Goal: Information Seeking & Learning: Learn about a topic

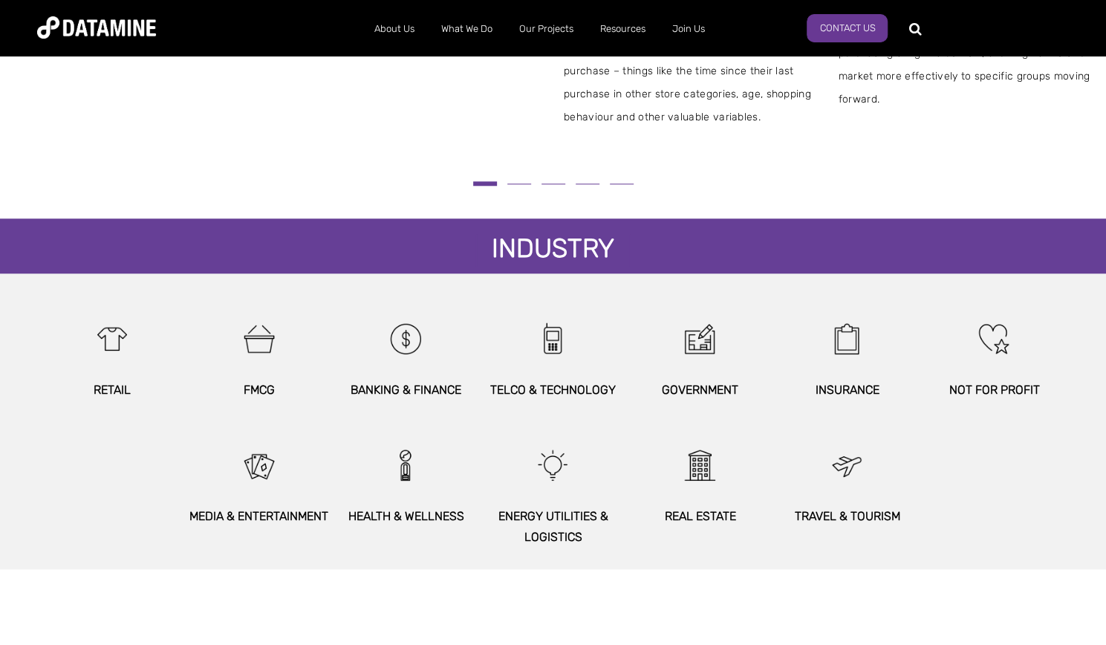
scroll to position [734, 0]
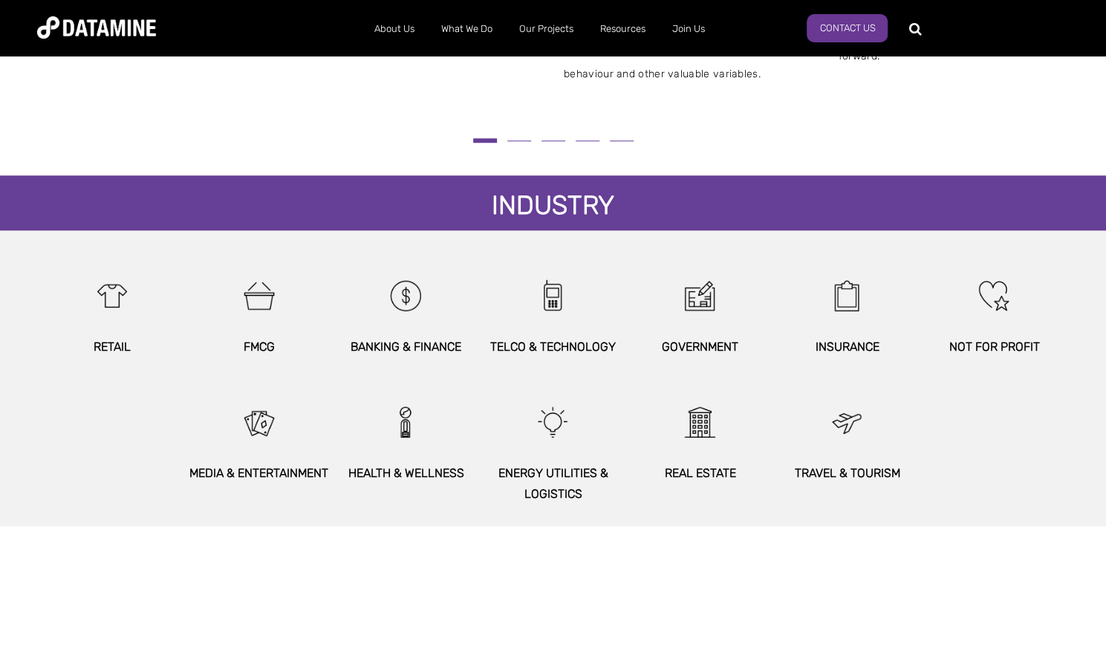
drag, startPoint x: 1111, startPoint y: 33, endPoint x: 1117, endPoint y: 270, distance: 236.3
click at [1106, 270] on html "About Us The Datamine Story Our People Our Values Our Process Our Partners What…" at bounding box center [553, 238] width 1106 height 1944
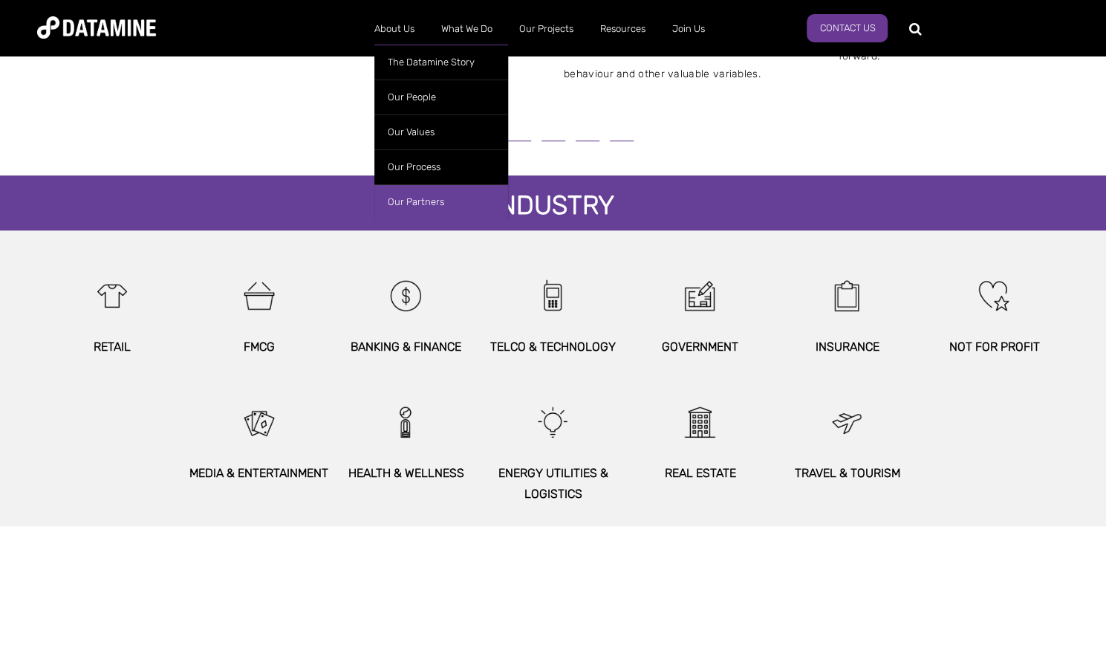
click at [426, 202] on link "Our Partners" at bounding box center [441, 201] width 134 height 35
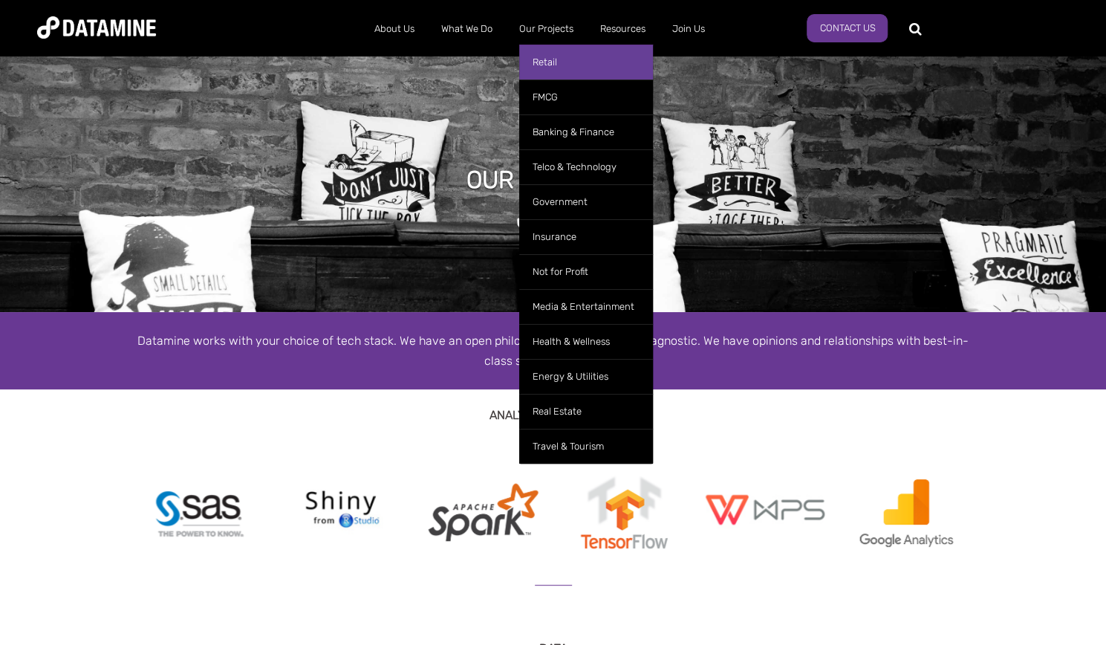
click at [547, 64] on link "Retail" at bounding box center [586, 62] width 134 height 35
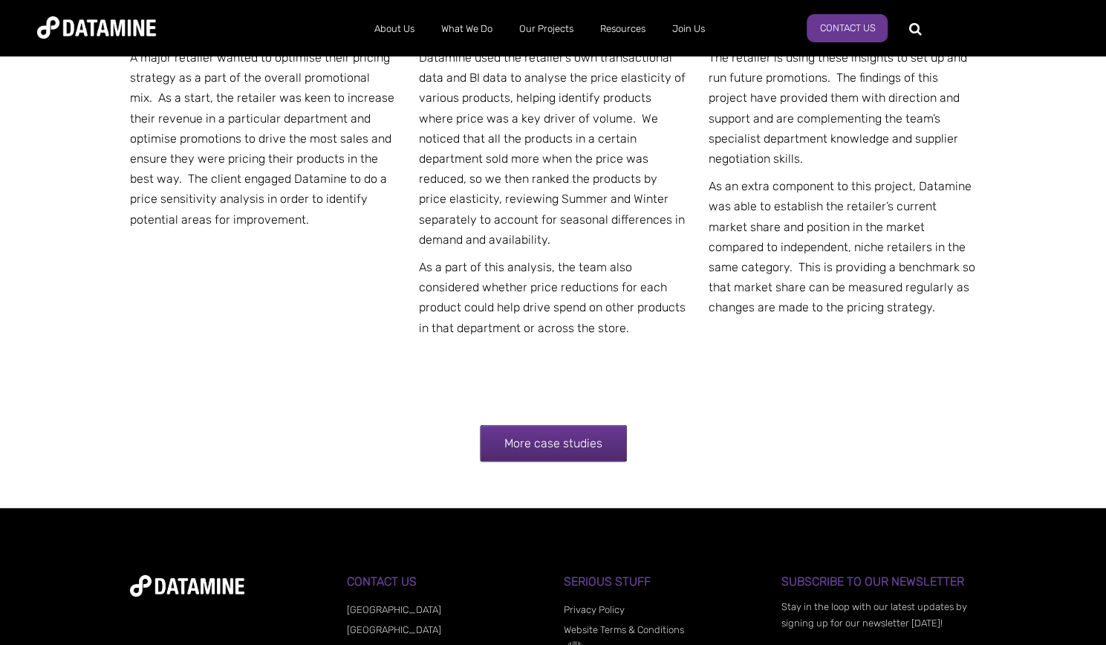
scroll to position [9141, 0]
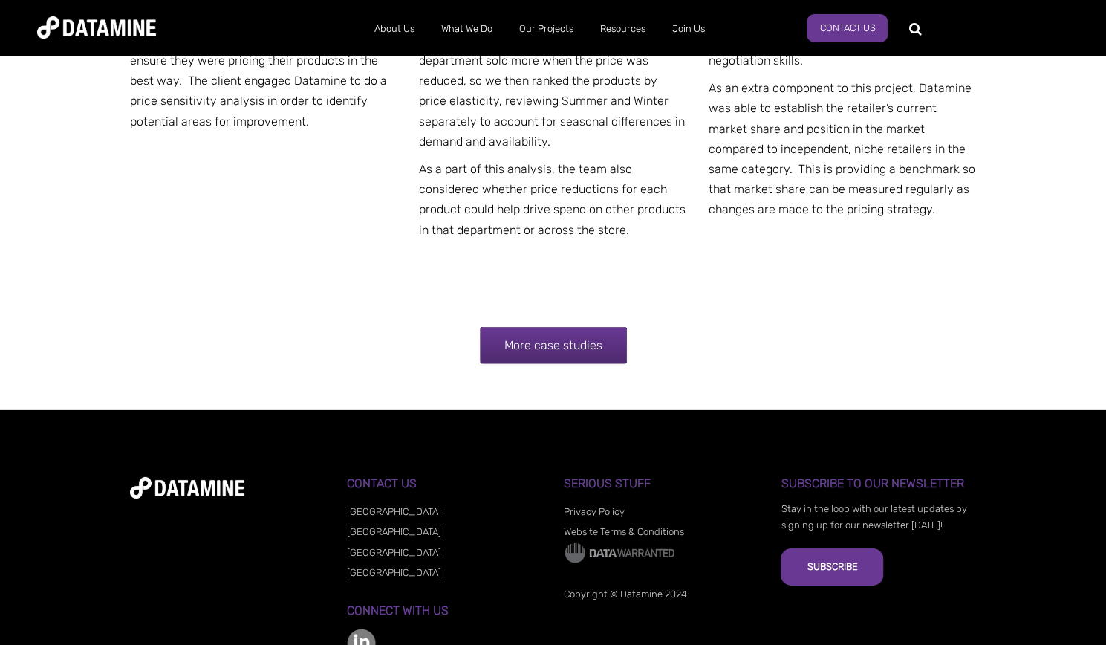
drag, startPoint x: 1110, startPoint y: 28, endPoint x: 1110, endPoint y: 678, distance: 650.1
click at [112, 34] on img at bounding box center [96, 27] width 119 height 22
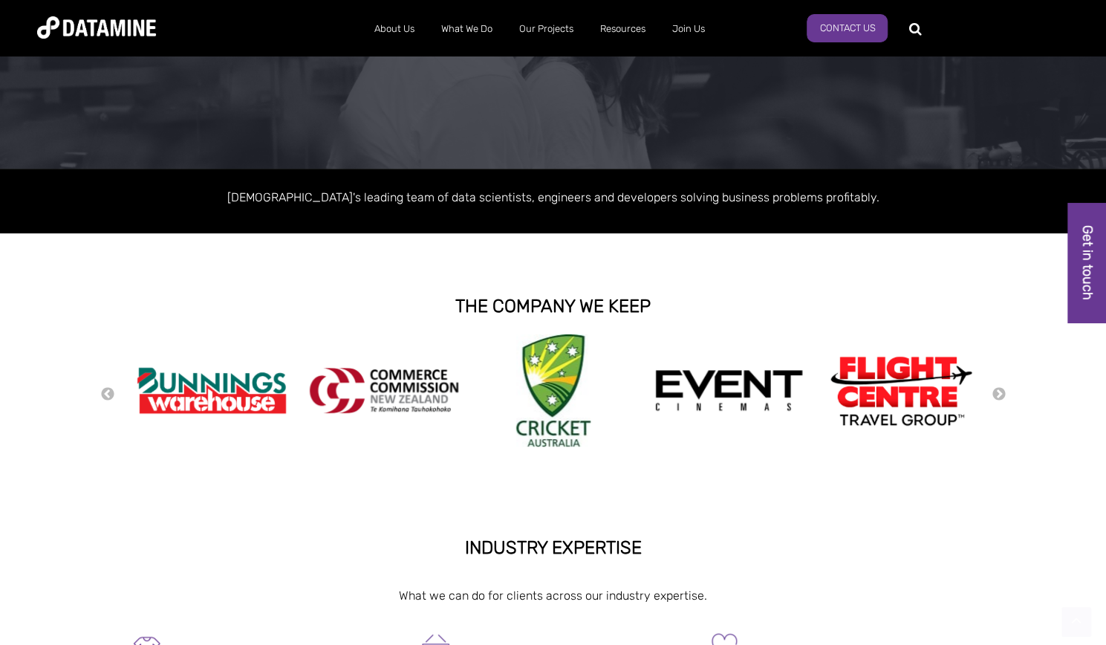
scroll to position [184, 0]
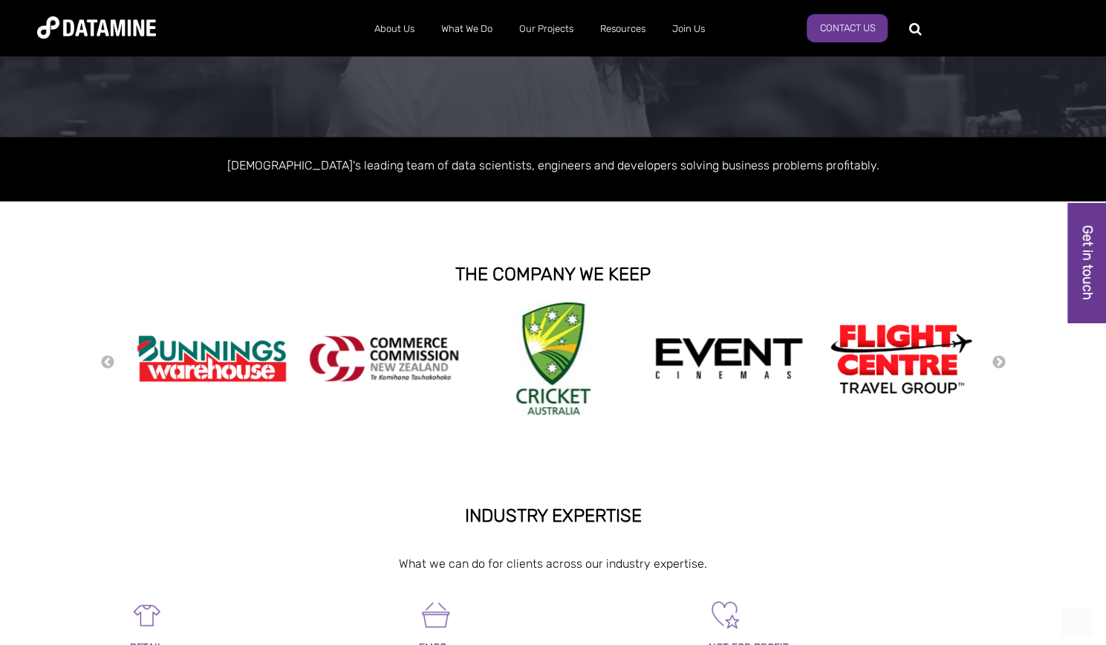
drag, startPoint x: 1110, startPoint y: 32, endPoint x: 1107, endPoint y: 94, distance: 62.5
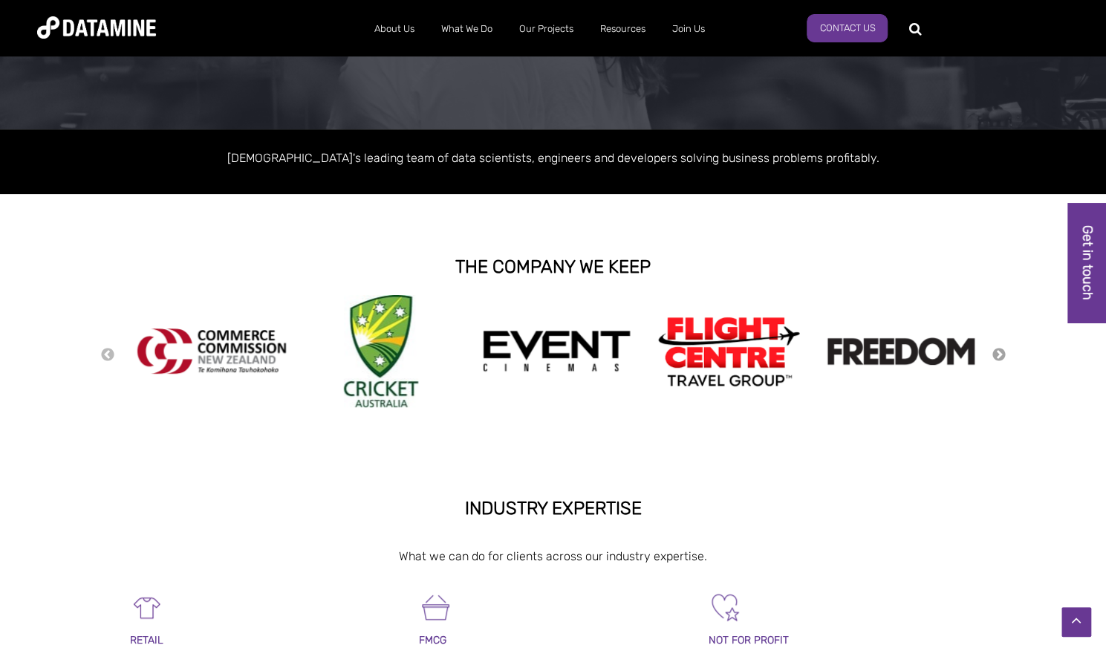
click at [996, 359] on button "Next" at bounding box center [999, 355] width 15 height 16
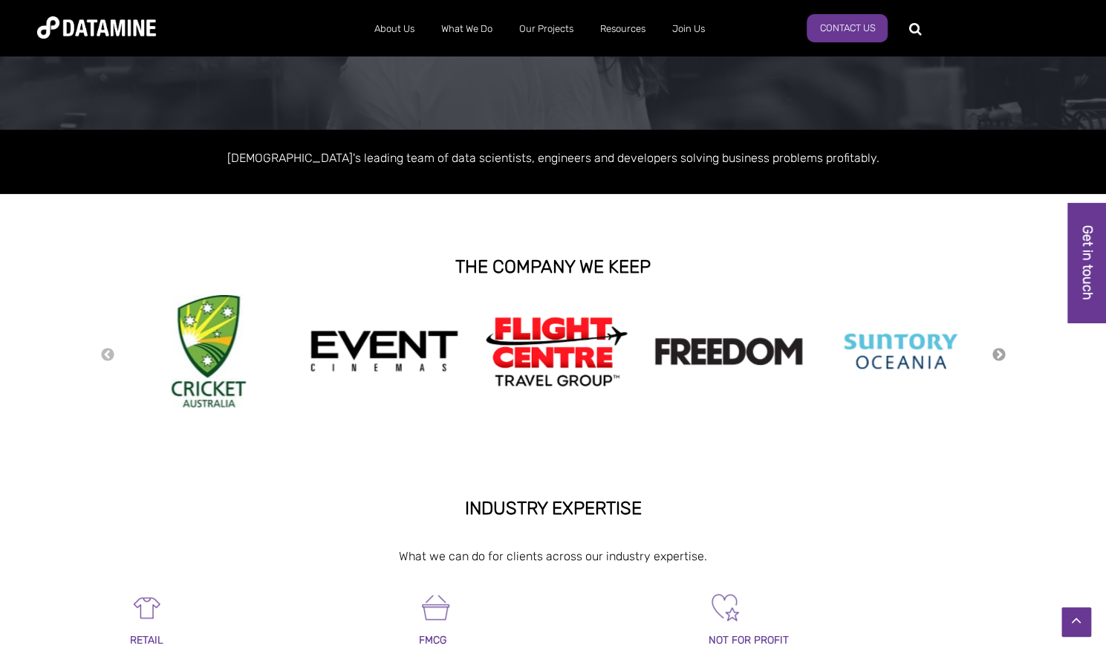
click at [996, 359] on button "Next" at bounding box center [999, 355] width 15 height 16
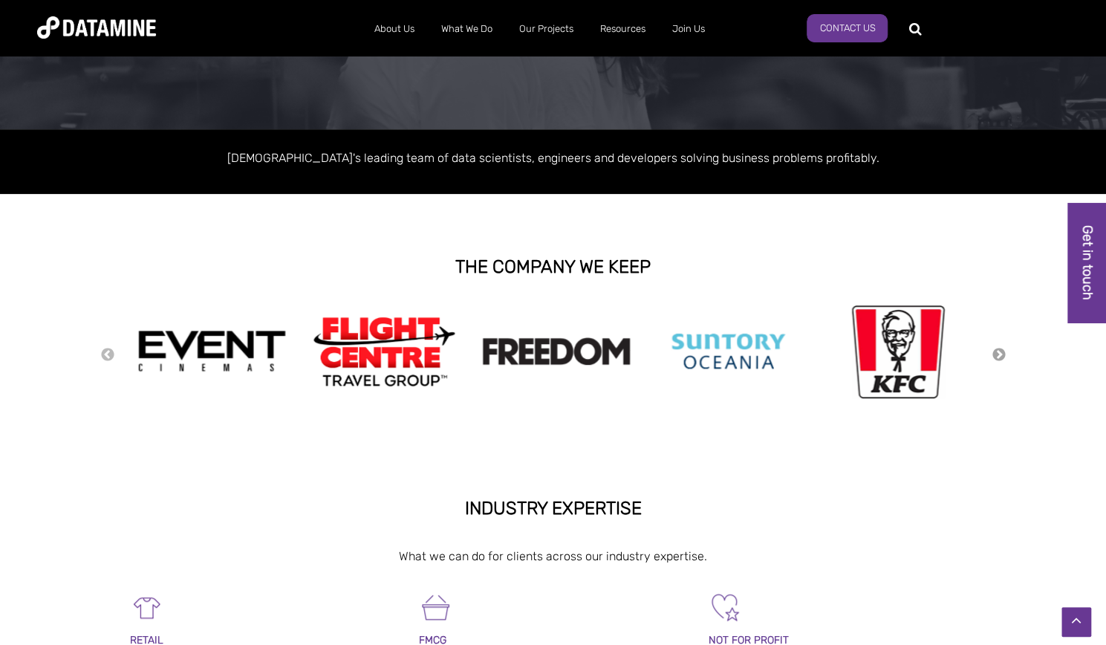
click at [996, 359] on button "Next" at bounding box center [999, 355] width 15 height 16
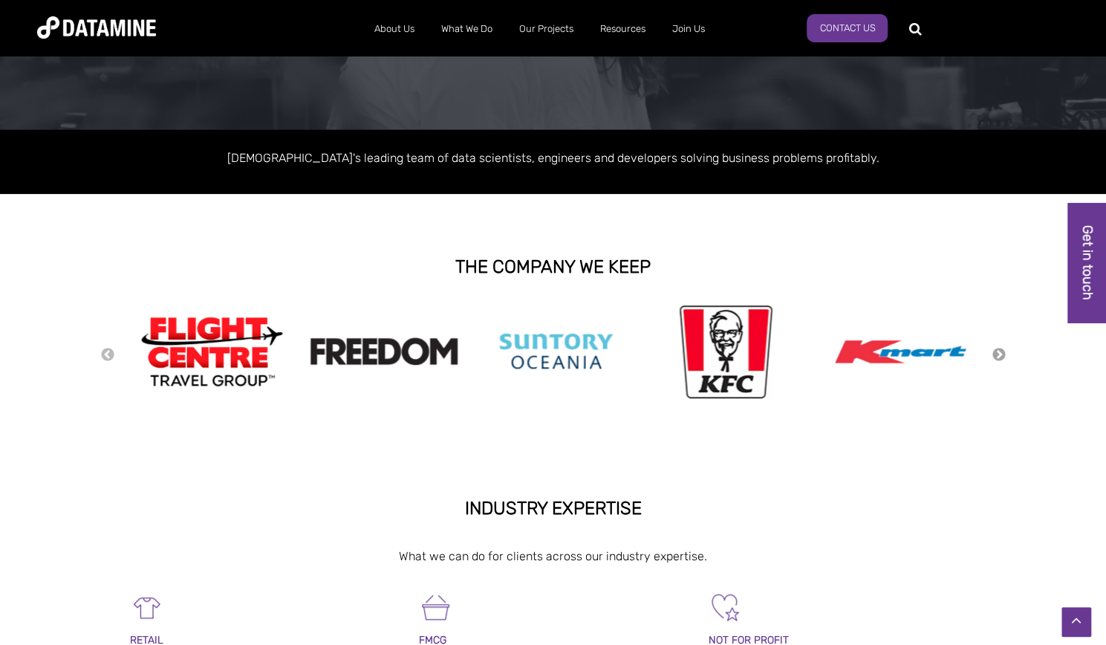
click at [996, 359] on button "Next" at bounding box center [999, 355] width 15 height 16
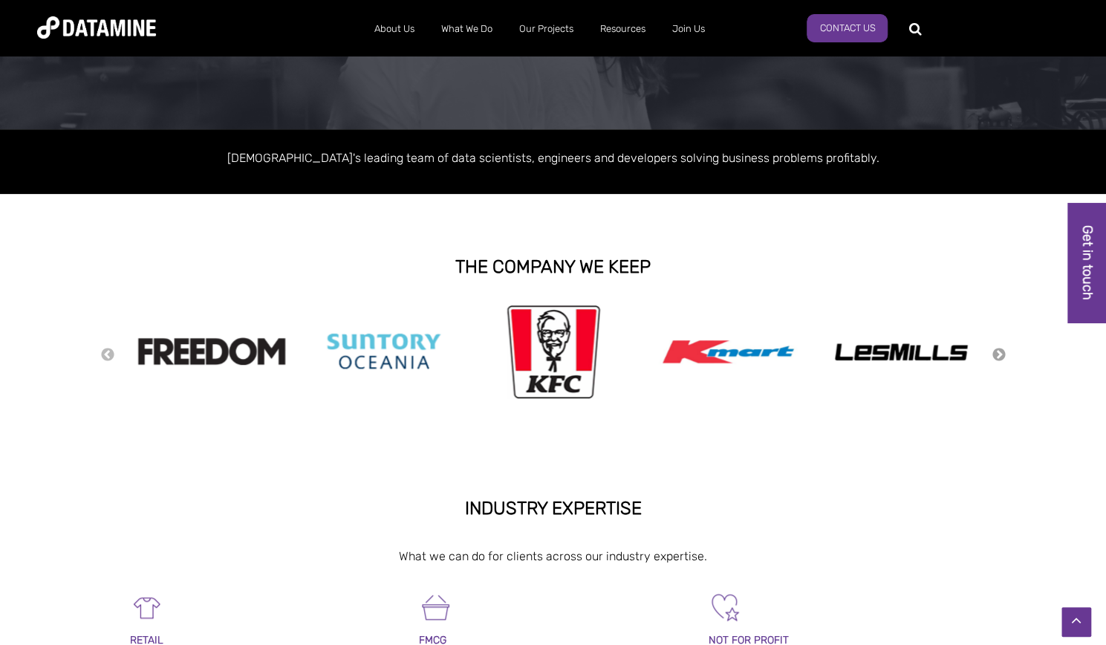
click at [996, 359] on button "Next" at bounding box center [999, 355] width 15 height 16
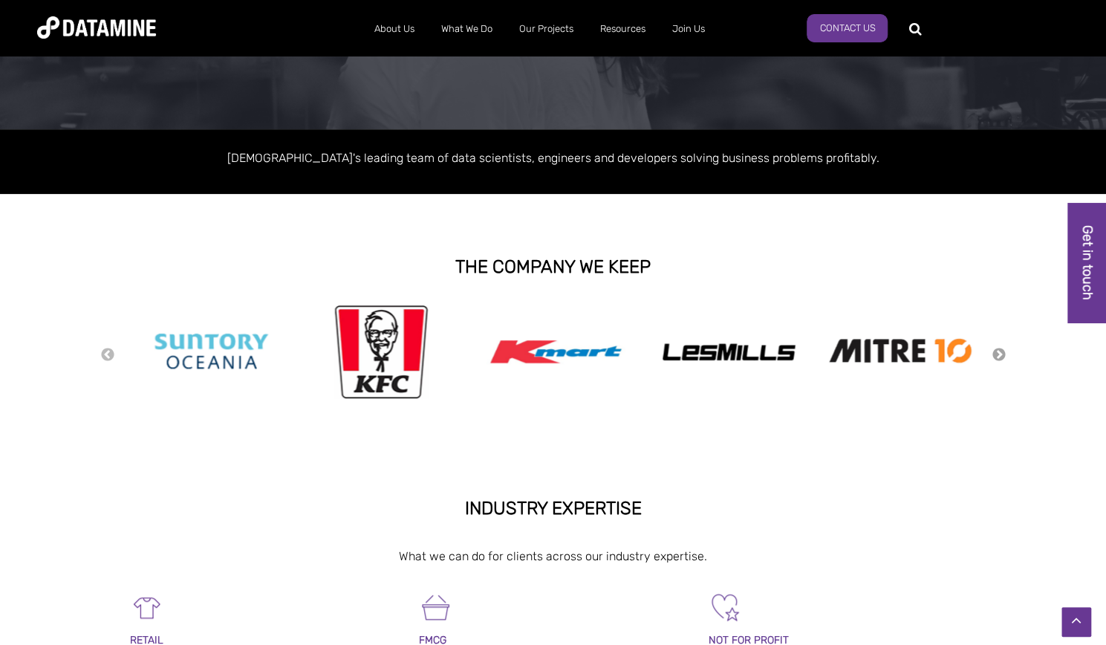
click at [996, 359] on button "Next" at bounding box center [999, 355] width 15 height 16
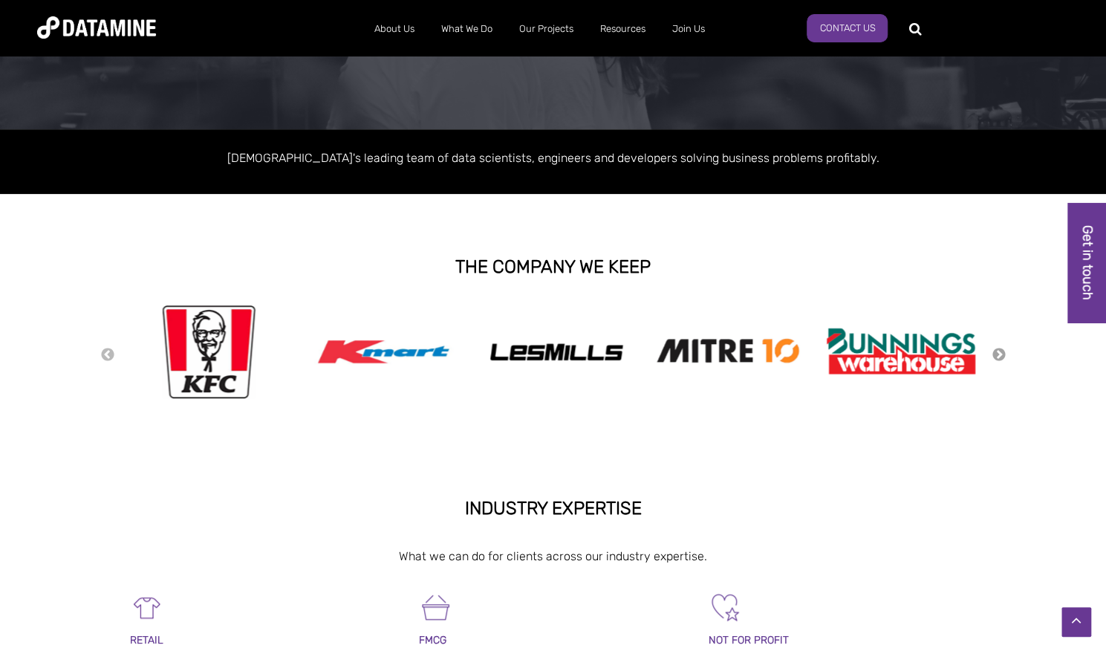
click at [996, 359] on button "Next" at bounding box center [999, 355] width 15 height 16
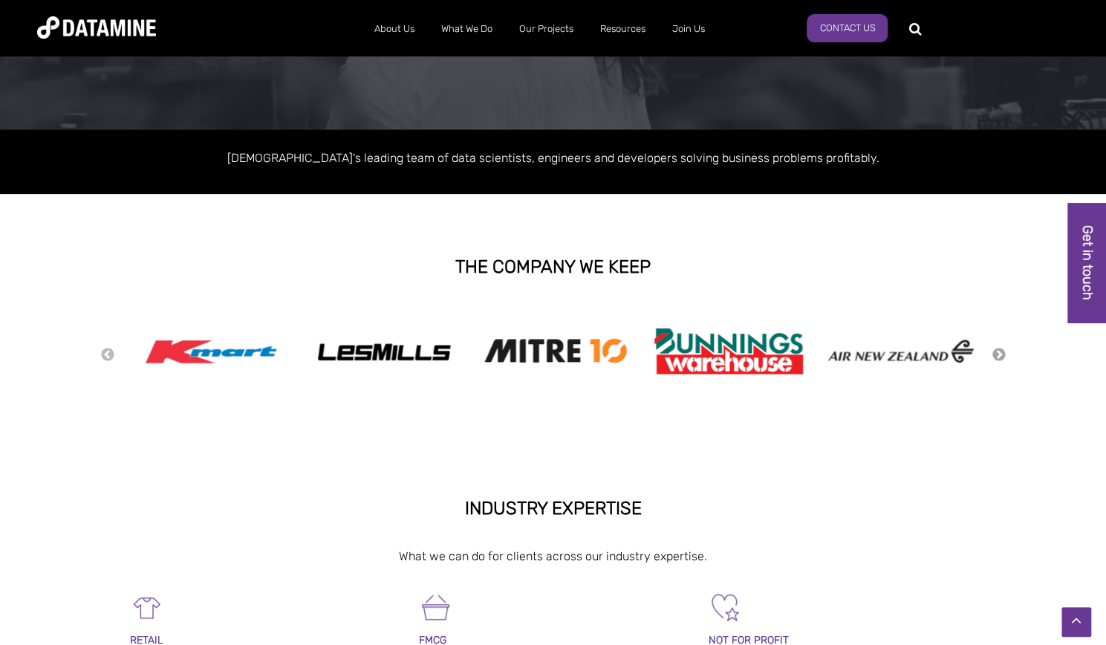
click at [996, 359] on button "Next" at bounding box center [999, 355] width 15 height 16
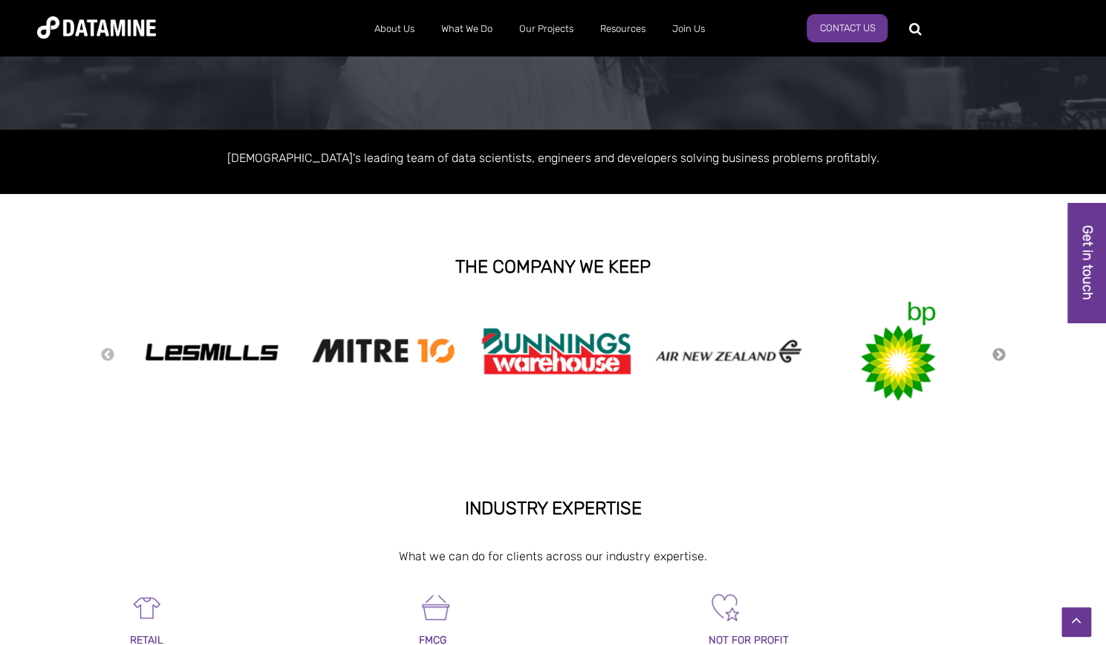
click at [996, 359] on button "Next" at bounding box center [999, 355] width 15 height 16
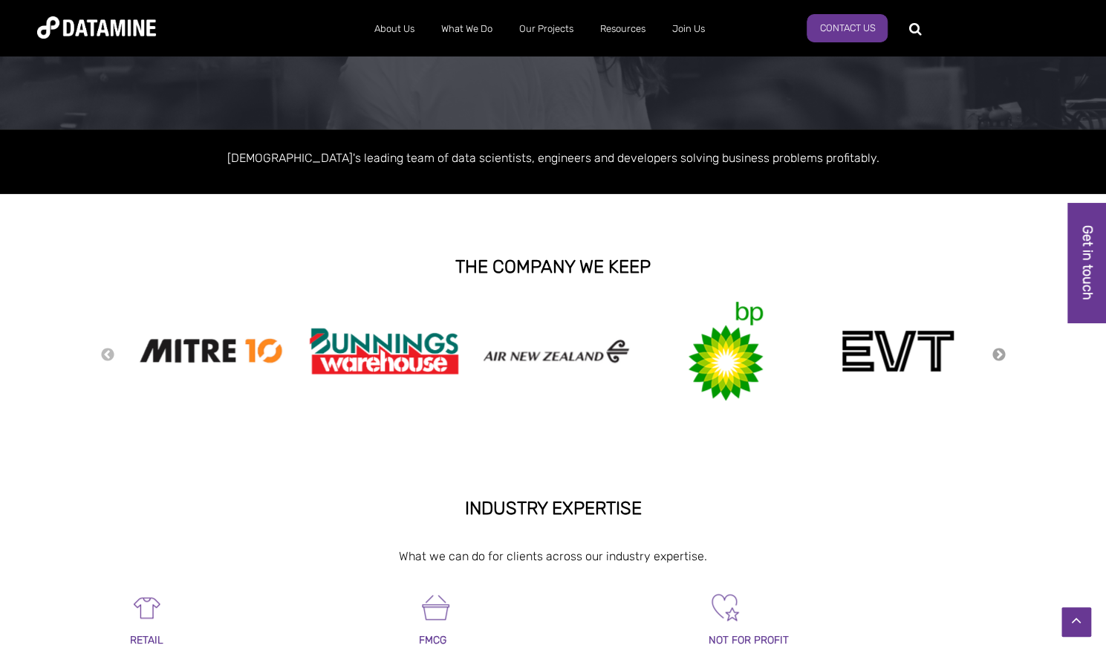
click at [996, 359] on button "Next" at bounding box center [999, 355] width 15 height 16
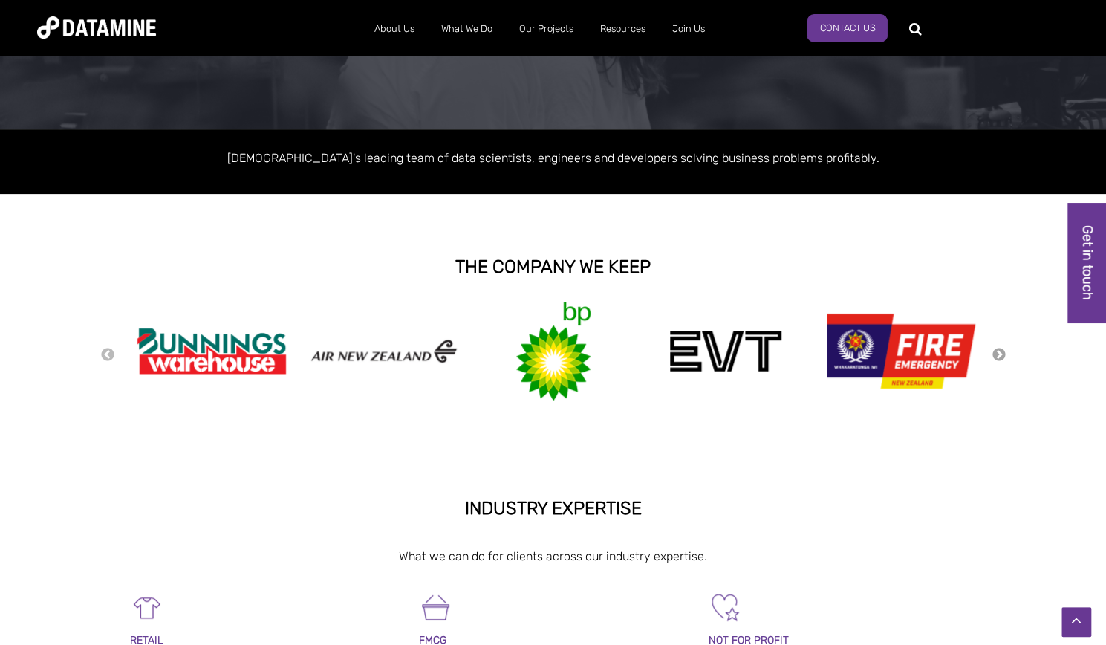
click at [996, 359] on button "Next" at bounding box center [999, 355] width 15 height 16
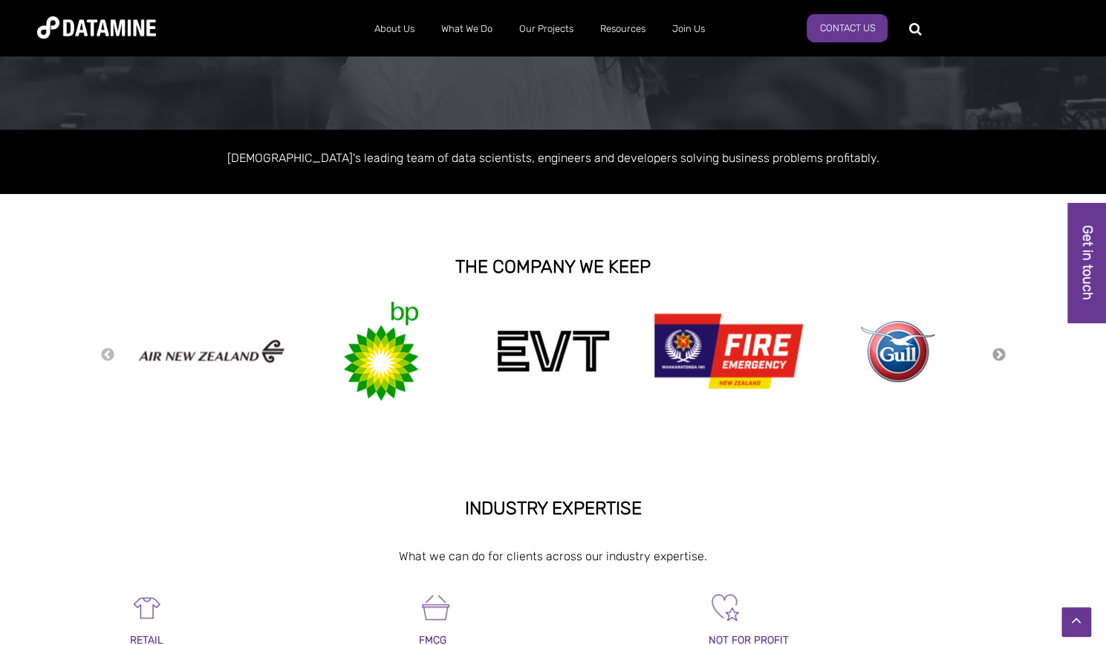
click at [996, 359] on button "Next" at bounding box center [999, 355] width 15 height 16
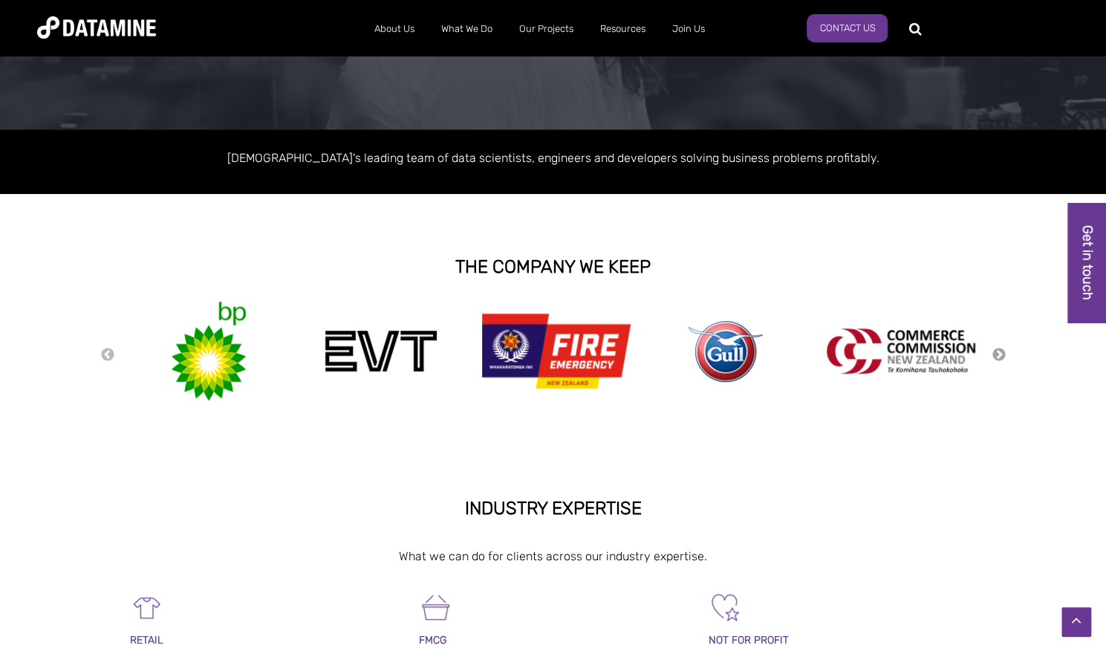
click at [996, 359] on button "Next" at bounding box center [999, 355] width 15 height 16
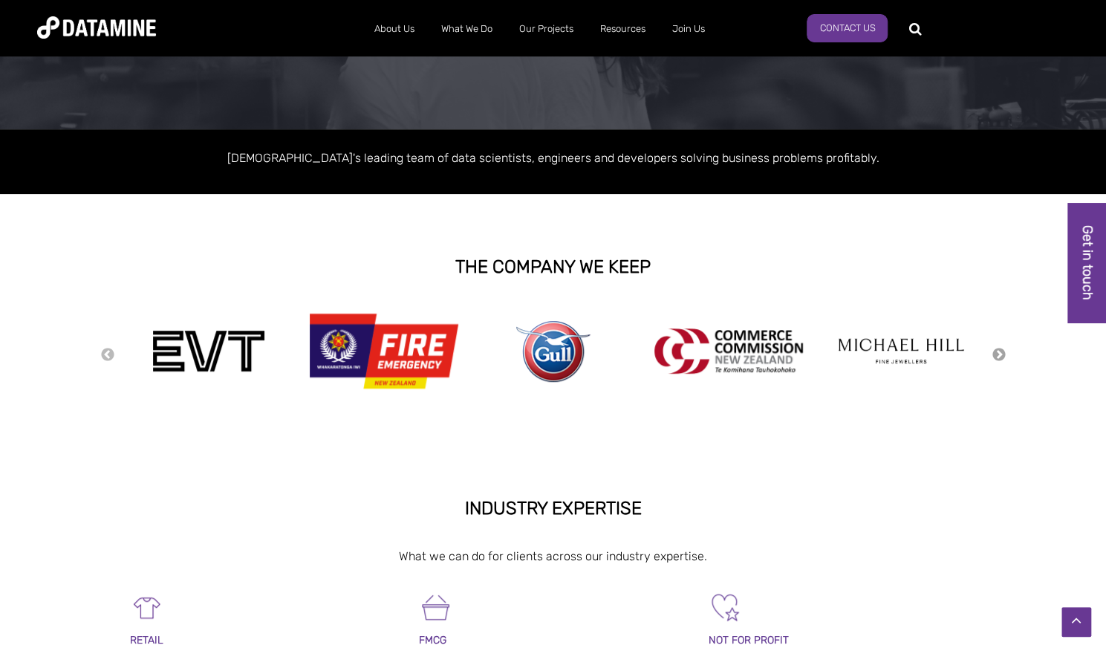
click at [996, 359] on button "Next" at bounding box center [999, 355] width 15 height 16
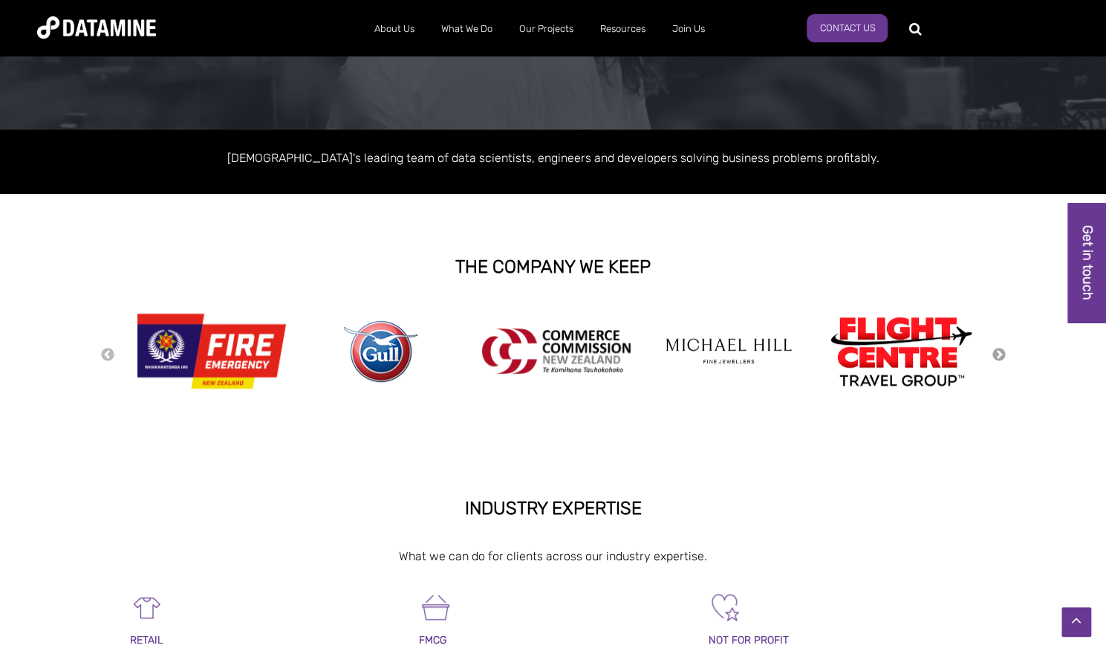
click at [996, 359] on button "Next" at bounding box center [999, 355] width 15 height 16
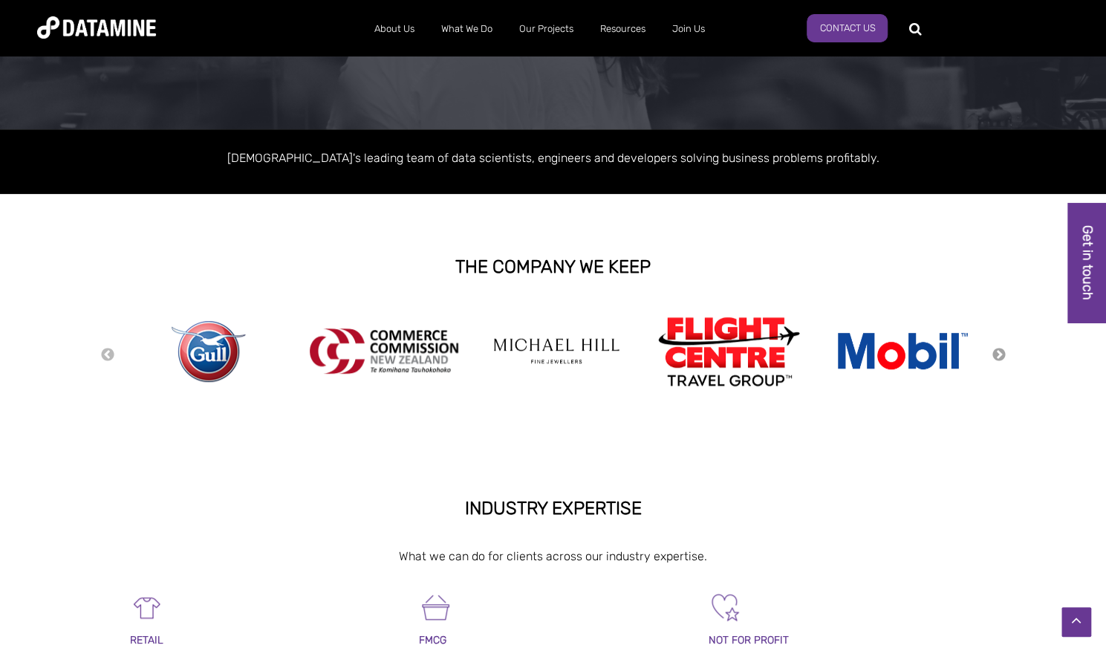
click at [996, 359] on button "Next" at bounding box center [999, 355] width 15 height 16
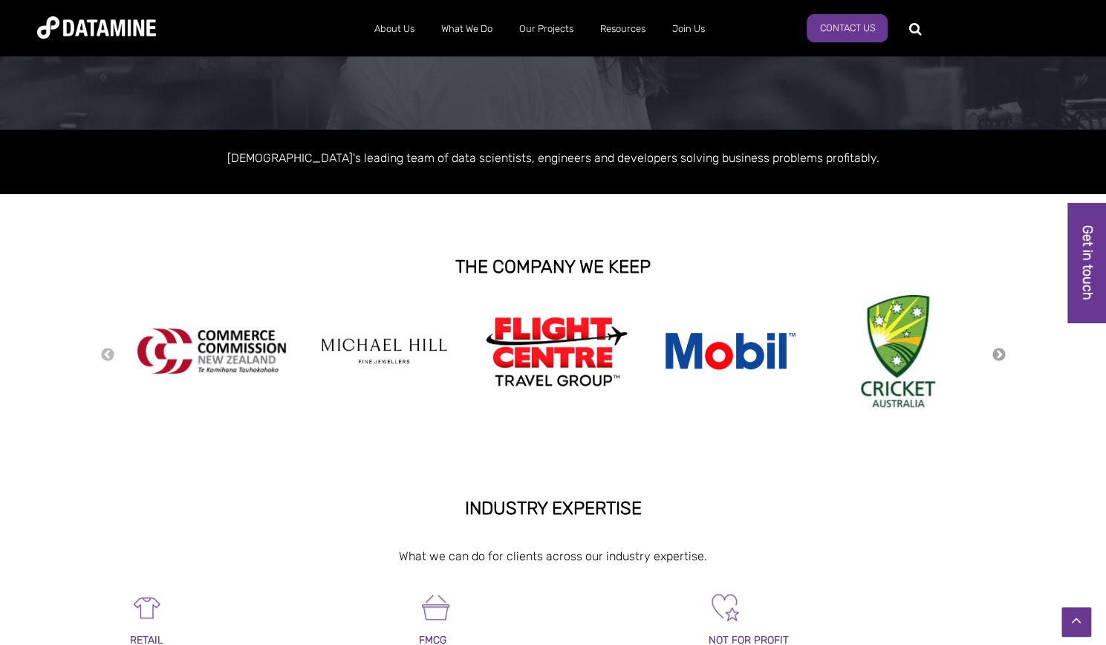
click at [996, 359] on button "Next" at bounding box center [999, 355] width 15 height 16
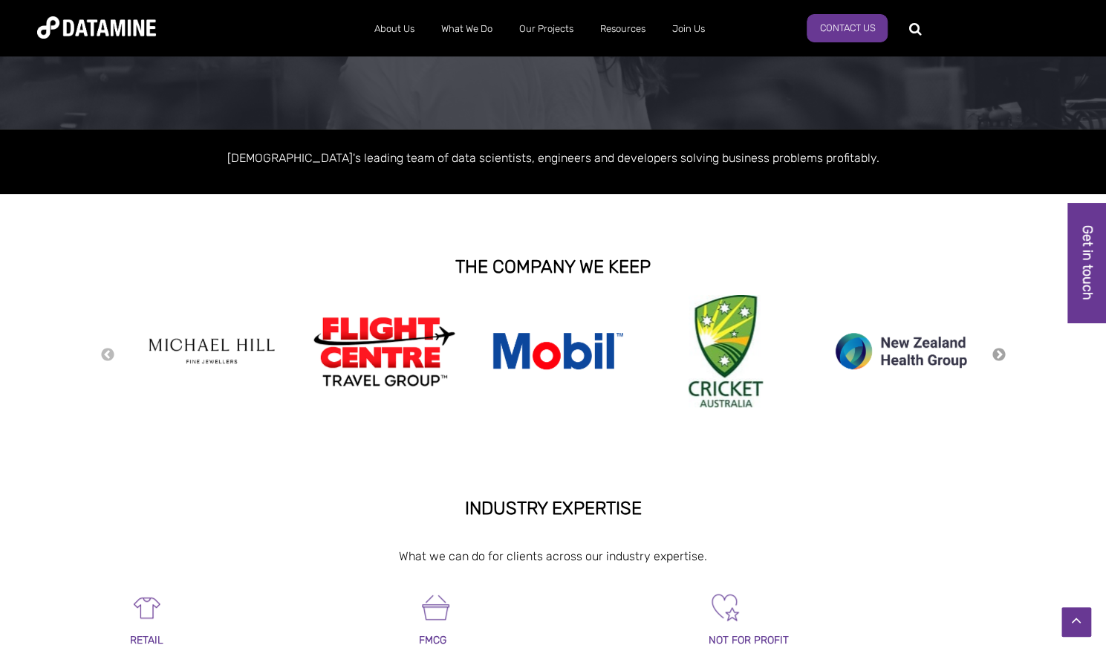
click at [996, 359] on button "Next" at bounding box center [999, 355] width 15 height 16
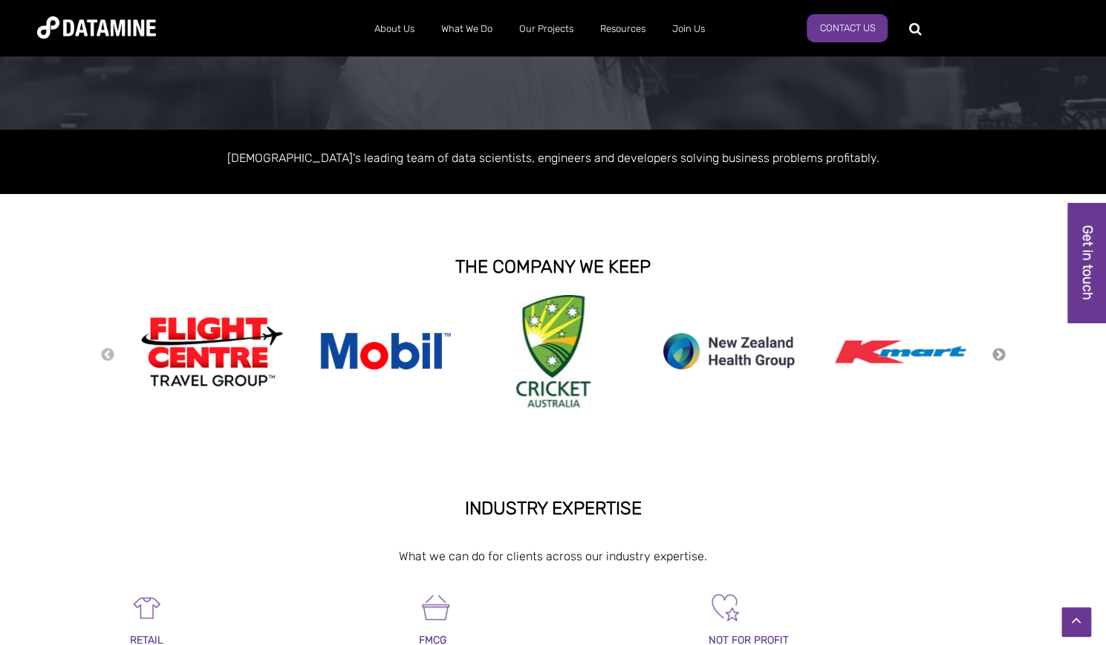
click at [996, 359] on button "Next" at bounding box center [999, 355] width 15 height 16
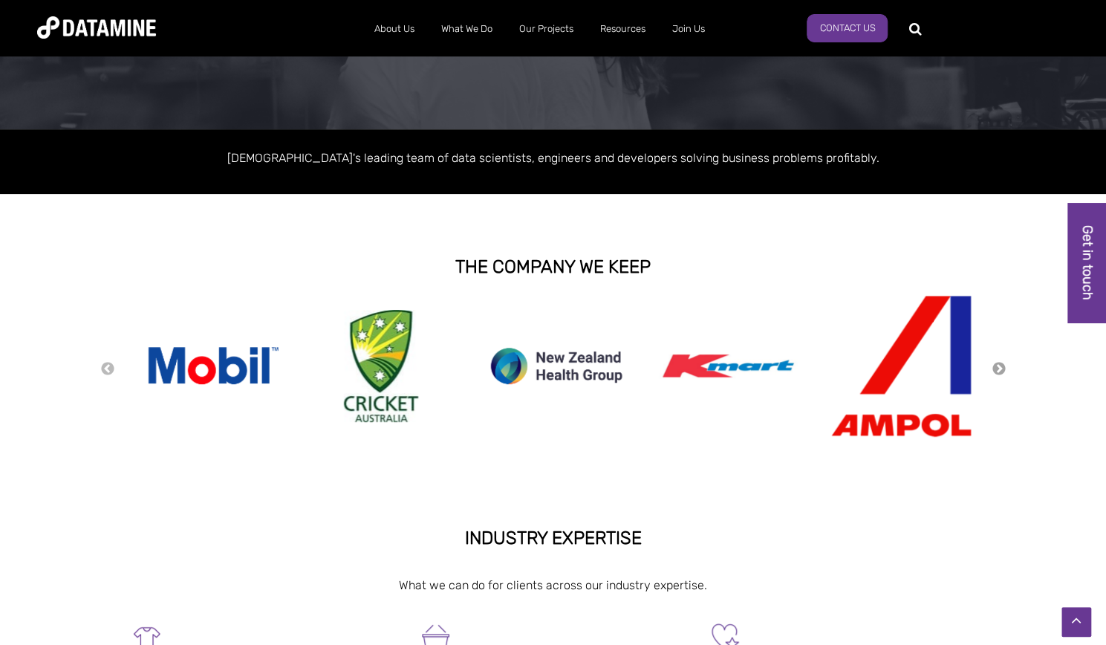
click at [999, 365] on button "Next" at bounding box center [999, 369] width 15 height 16
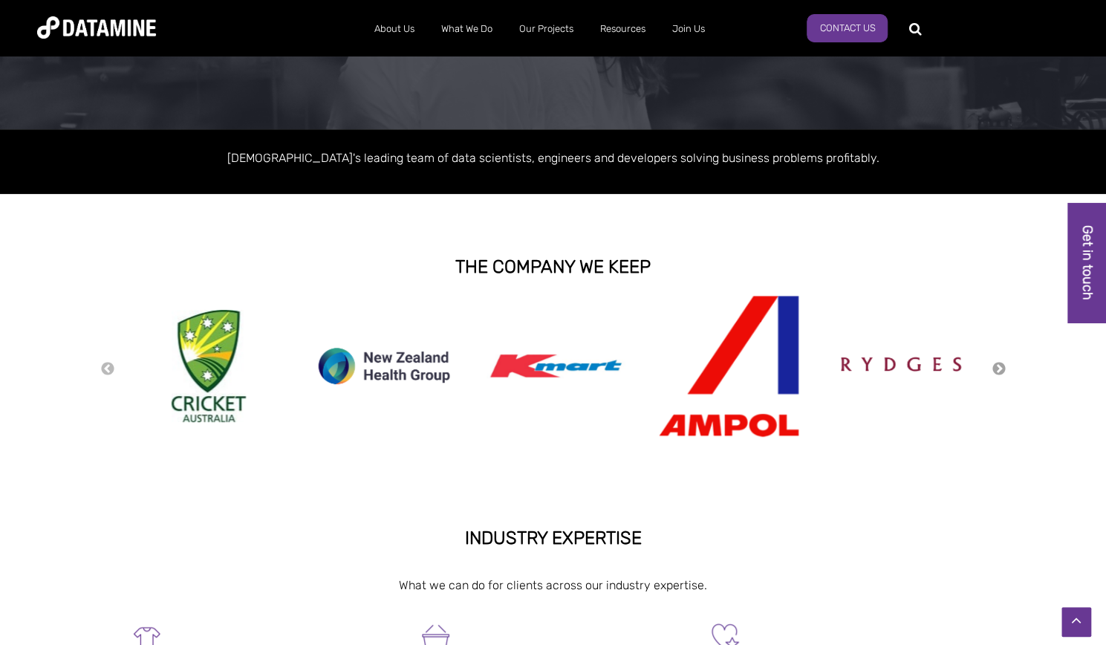
click at [999, 365] on button "Next" at bounding box center [999, 369] width 15 height 16
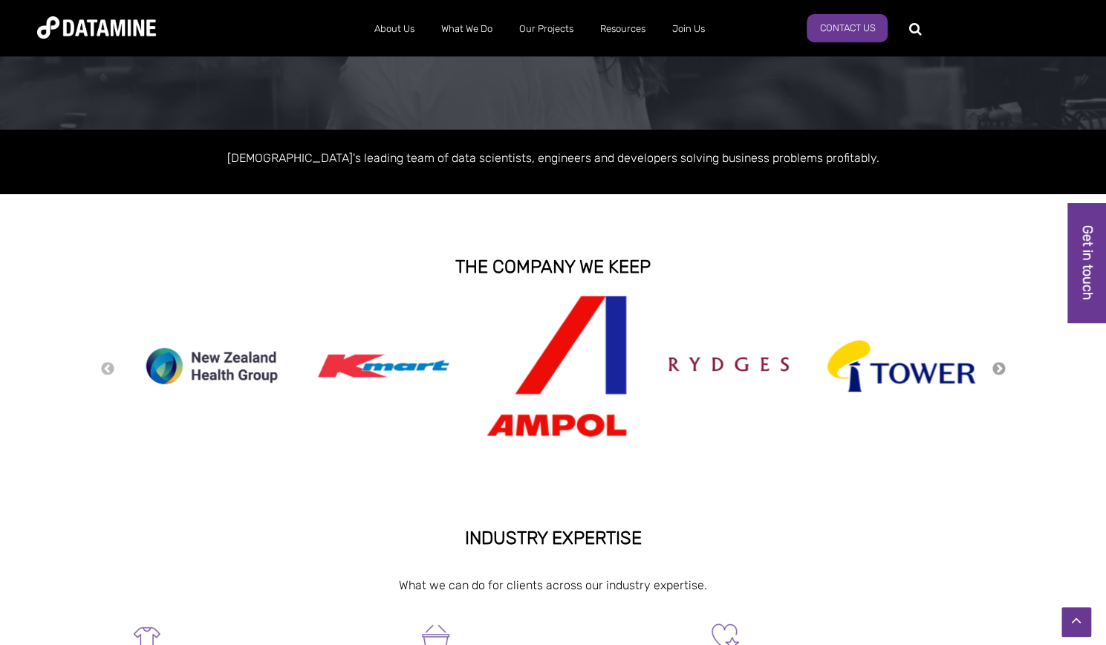
click at [999, 365] on button "Next" at bounding box center [999, 369] width 15 height 16
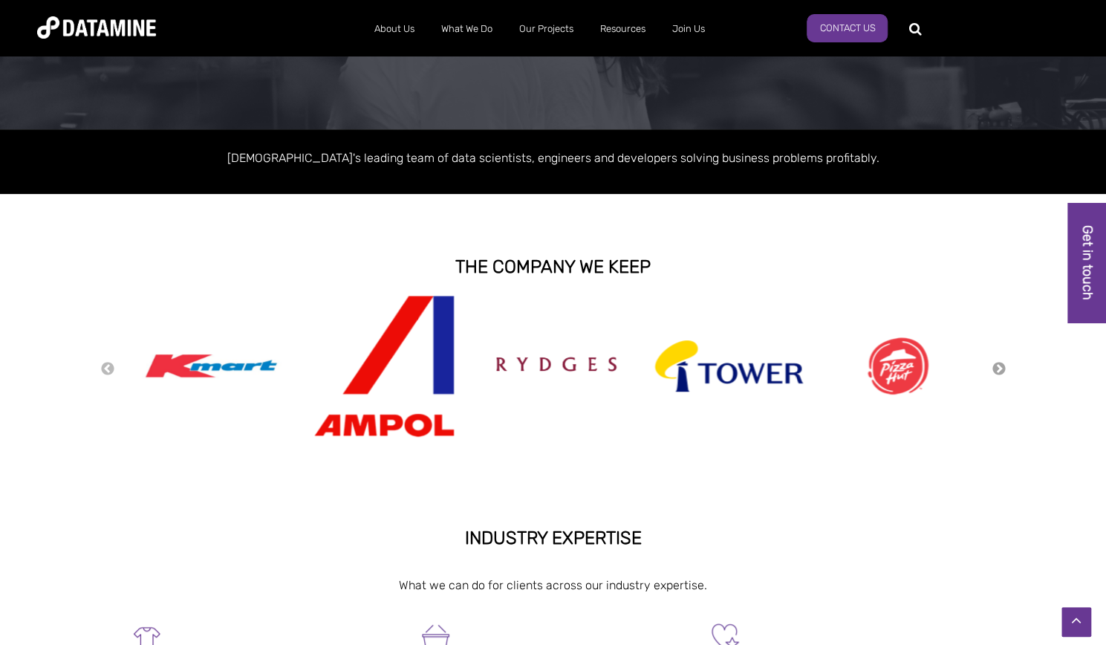
click at [999, 365] on button "Next" at bounding box center [999, 369] width 15 height 16
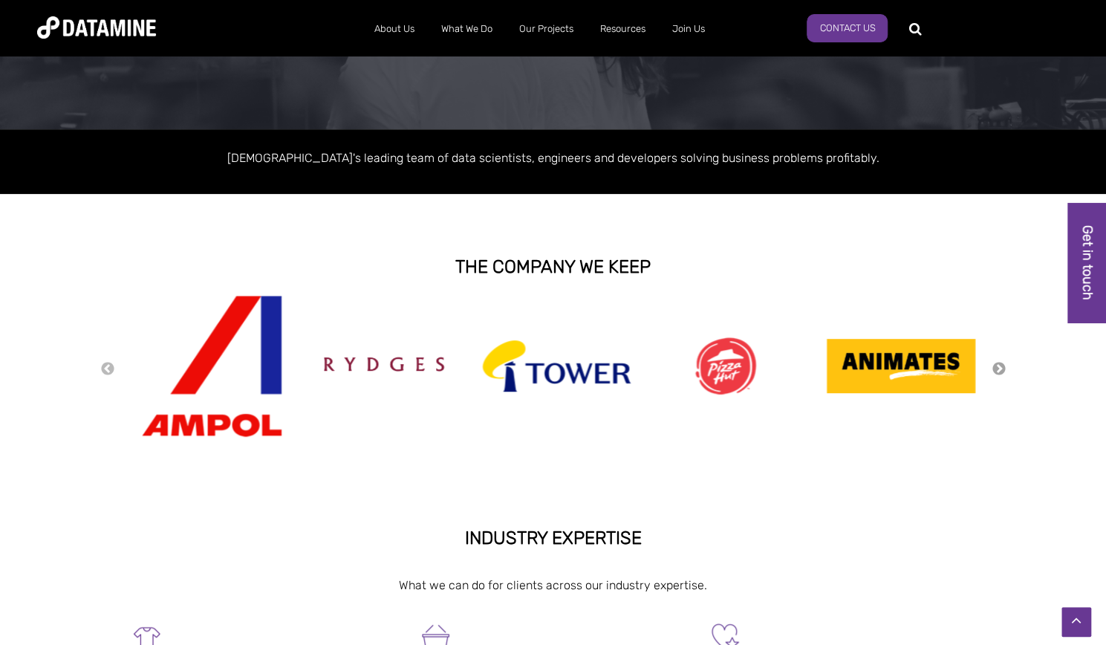
click at [999, 365] on button "Next" at bounding box center [999, 369] width 15 height 16
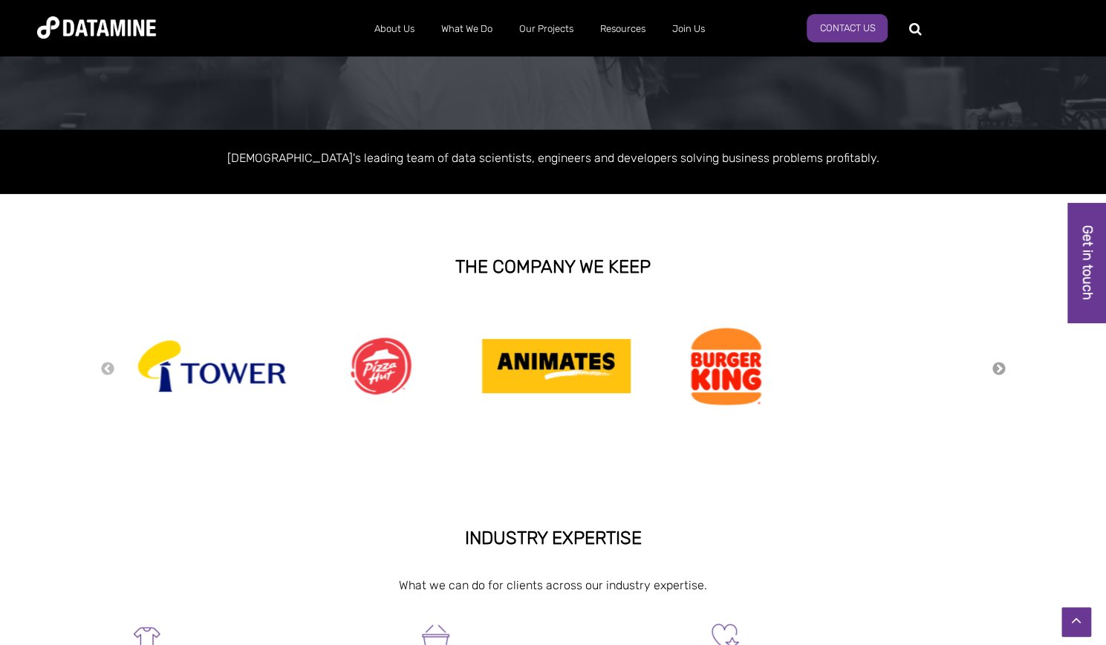
click at [999, 365] on button "Next" at bounding box center [999, 369] width 15 height 16
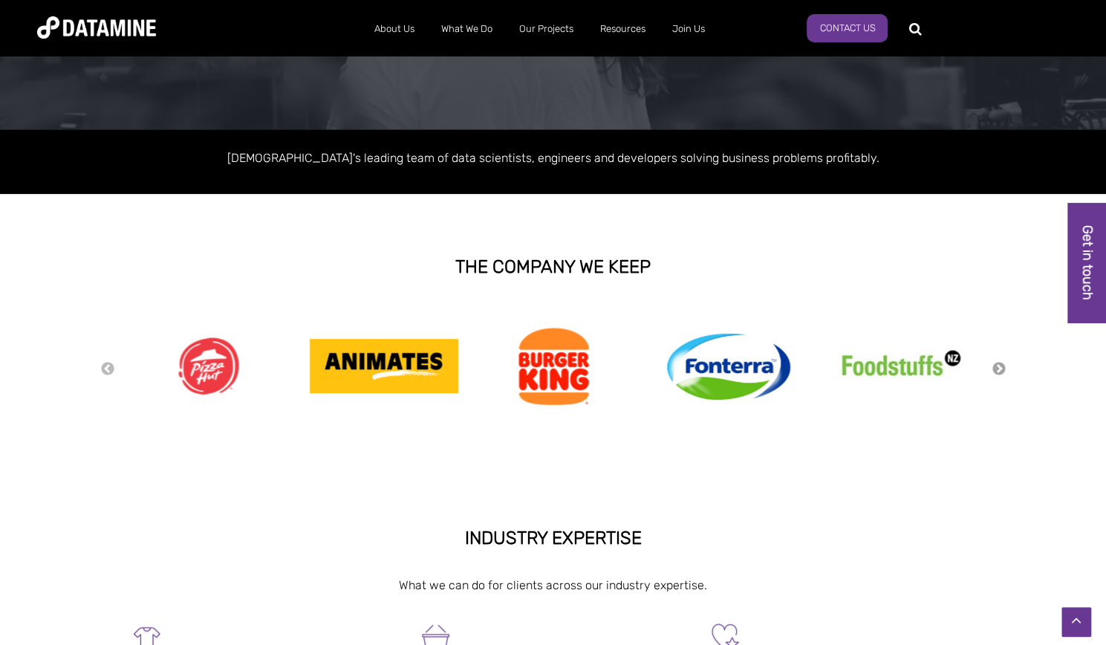
click at [999, 365] on button "Next" at bounding box center [999, 369] width 15 height 16
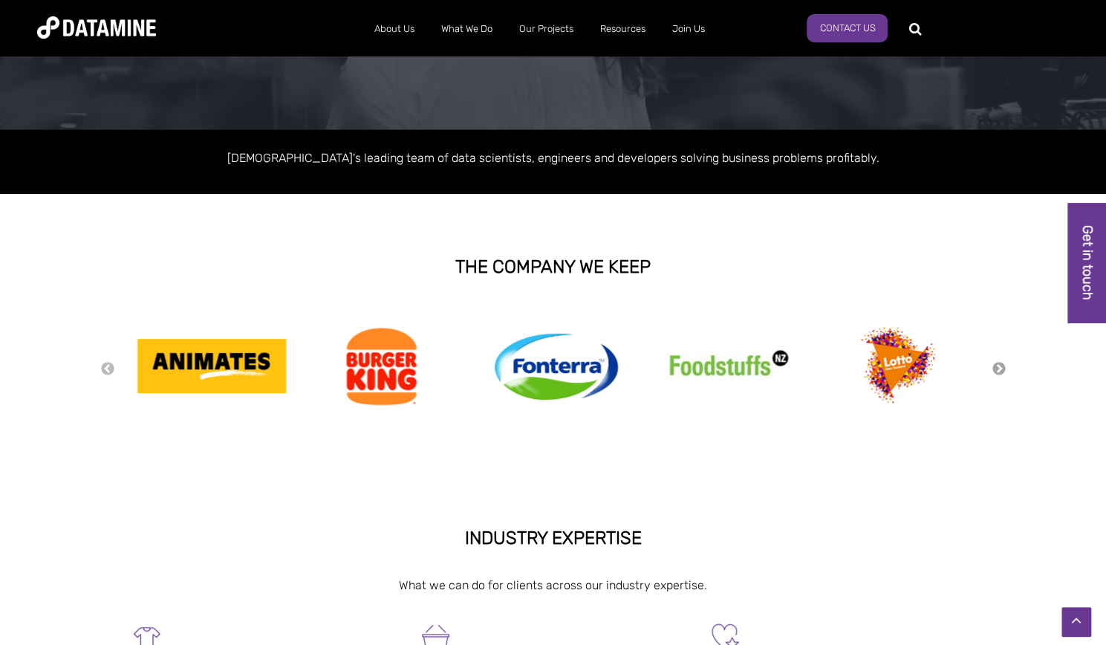
click at [999, 365] on button "Next" at bounding box center [999, 369] width 15 height 16
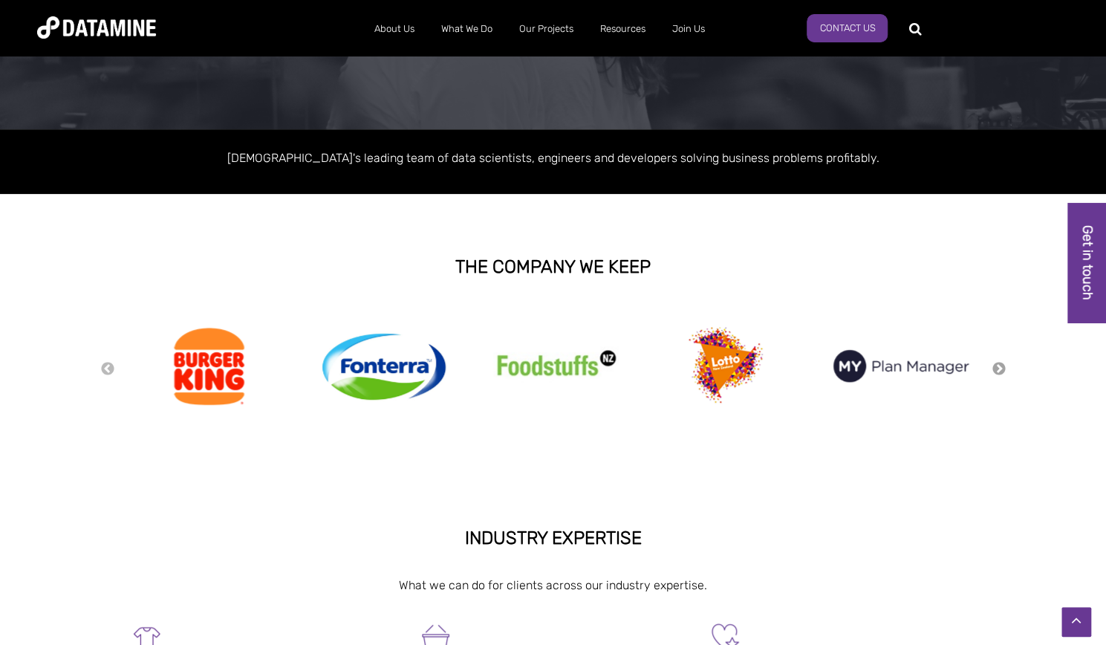
click at [999, 365] on button "Next" at bounding box center [999, 369] width 15 height 16
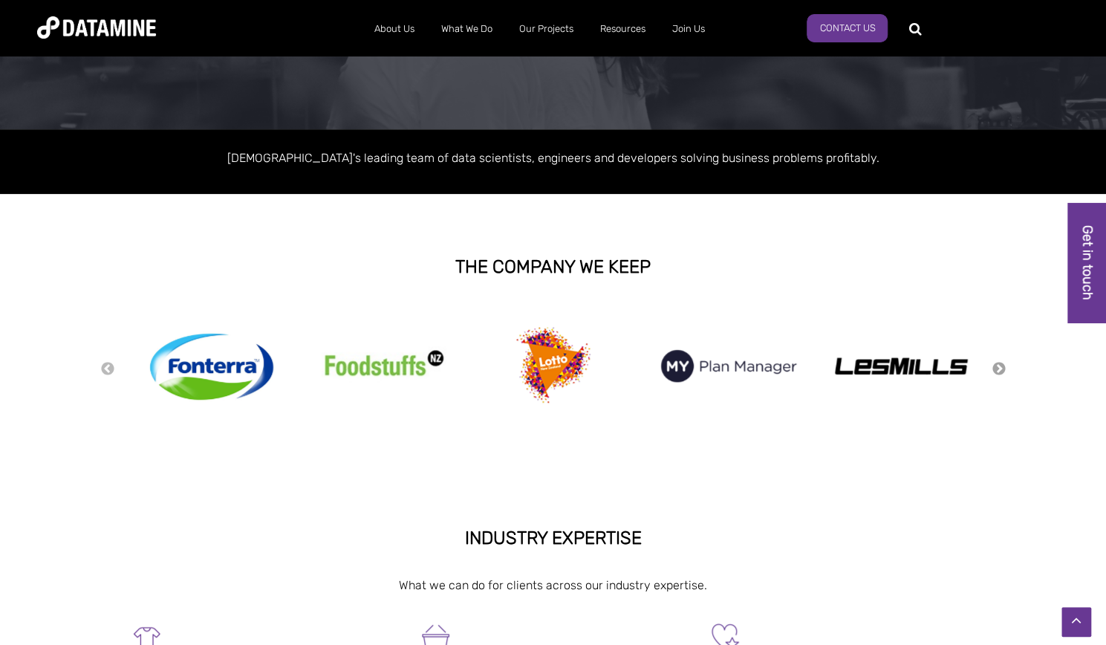
click at [999, 365] on button "Next" at bounding box center [999, 369] width 15 height 16
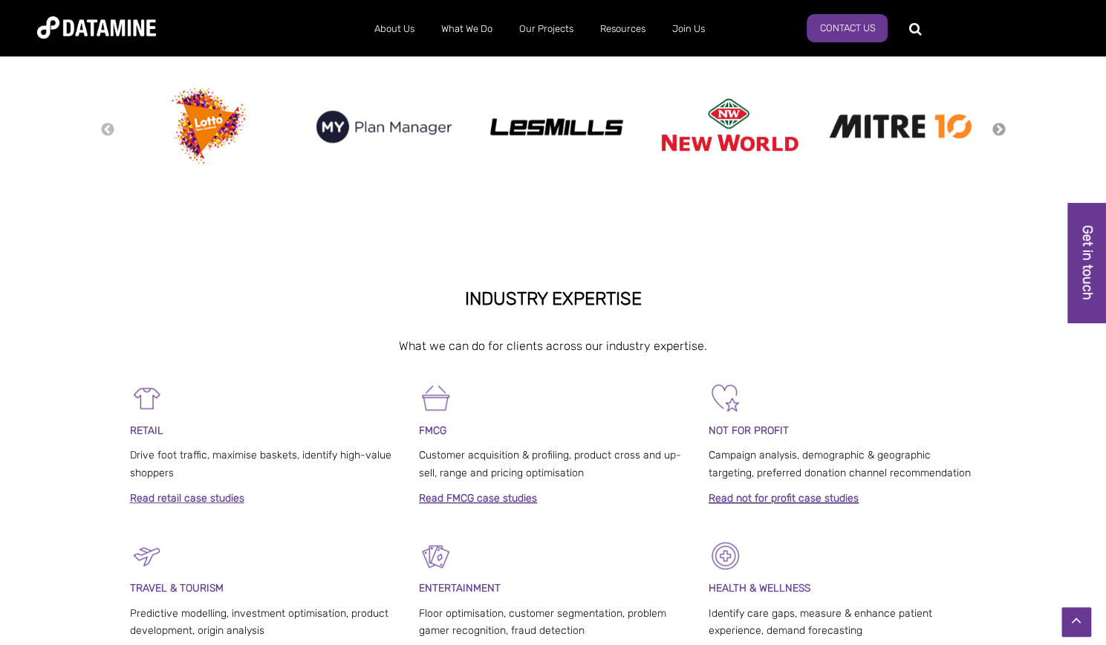
scroll to position [418, 0]
